Goal: Transaction & Acquisition: Purchase product/service

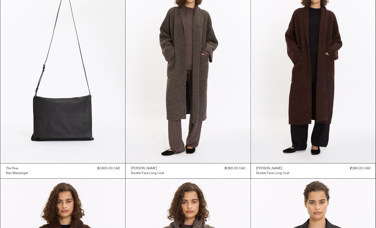
scroll to position [57, 0]
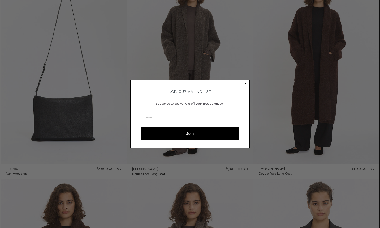
click at [245, 83] on icon "Close dialog" at bounding box center [245, 84] width 2 height 2
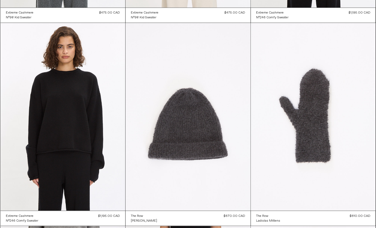
scroll to position [2645, 0]
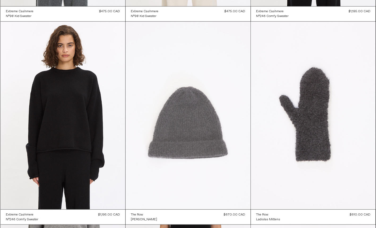
click at [248, 206] on at bounding box center [188, 114] width 125 height 187
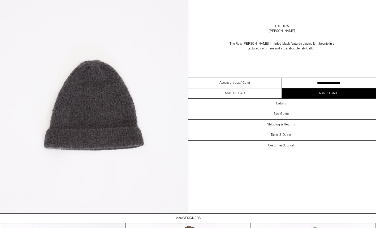
scroll to position [52, 0]
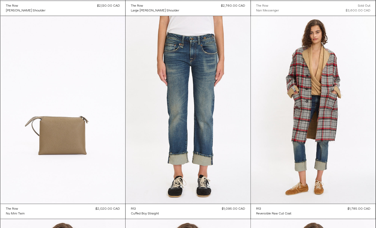
scroll to position [3665, 0]
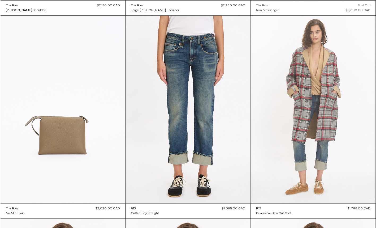
click at [327, 138] on at bounding box center [313, 109] width 125 height 187
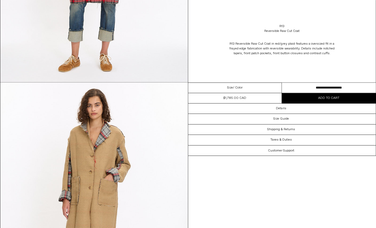
scroll to position [420, 0]
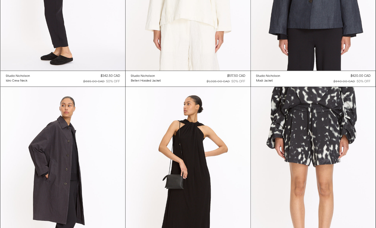
scroll to position [10920, 0]
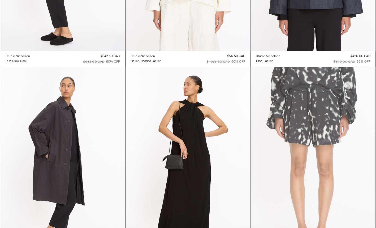
click at [369, 198] on at bounding box center [313, 160] width 125 height 187
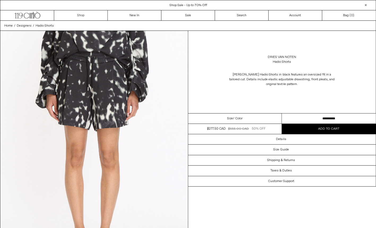
click at [90, 13] on link "Shop" at bounding box center [81, 15] width 54 height 10
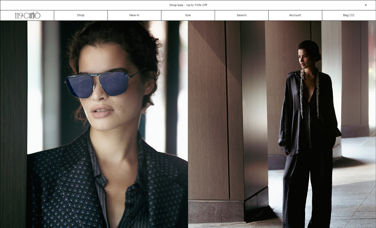
click at [184, 18] on link "Sale" at bounding box center [188, 15] width 54 height 10
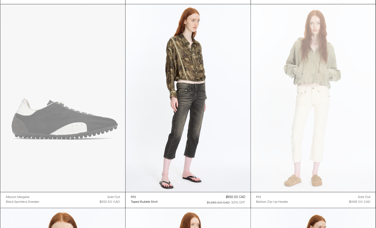
scroll to position [4708, 0]
click at [251, 199] on div "R13 Balloon Zip-Up Hoodie Regular price $498.00 CAD Sold out Sale price $498.00…" at bounding box center [313, 200] width 125 height 16
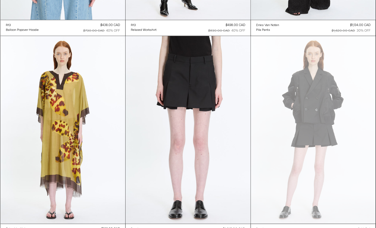
scroll to position [5084, 0]
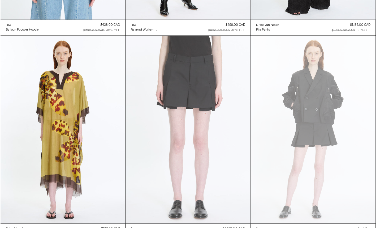
click at [250, 193] on at bounding box center [188, 129] width 125 height 187
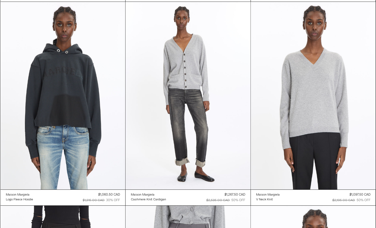
scroll to position [7765, 0]
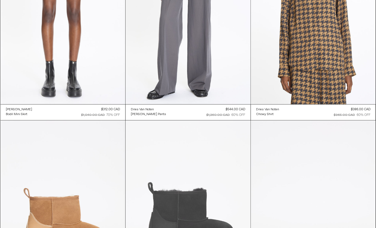
scroll to position [8087, 0]
